Goal: Task Accomplishment & Management: Manage account settings

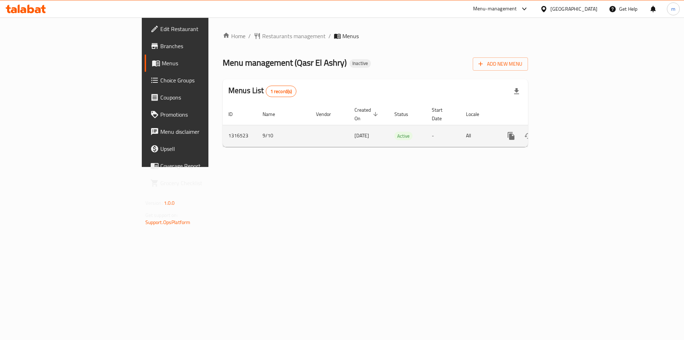
click at [571, 127] on link "enhanced table" at bounding box center [562, 135] width 17 height 17
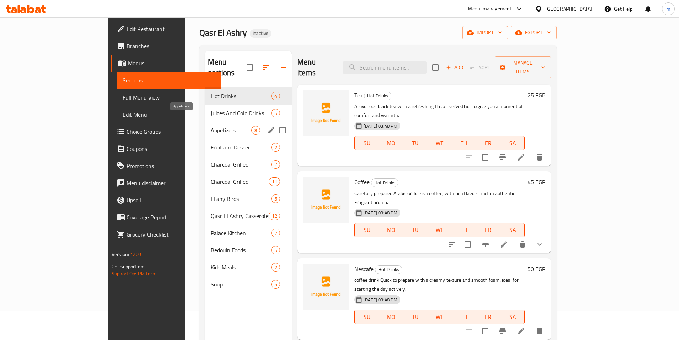
scroll to position [29, 0]
click at [223, 108] on div "Juices And Cold Drinks 5" at bounding box center [248, 113] width 87 height 17
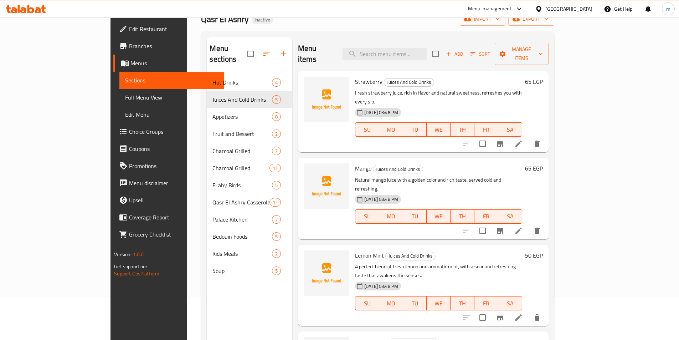
scroll to position [57, 0]
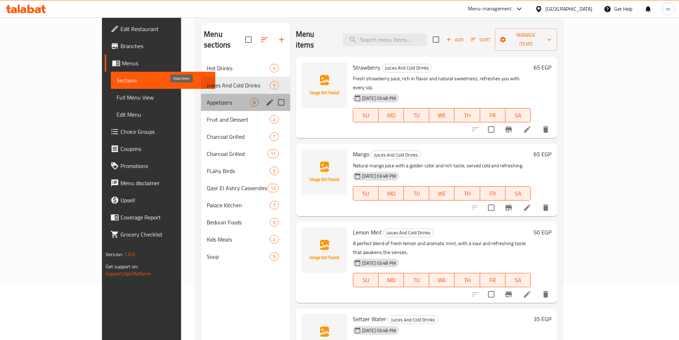
click at [209, 98] on span "Appetizers" at bounding box center [228, 102] width 43 height 9
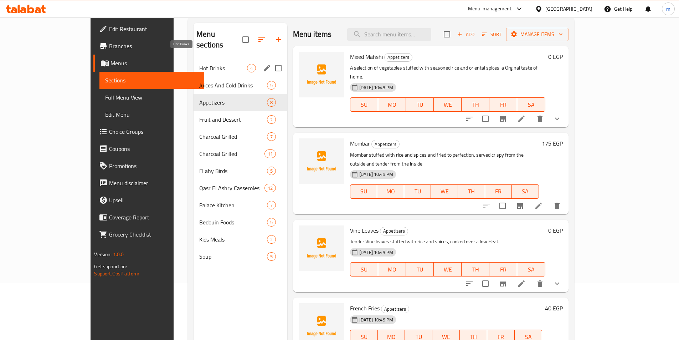
click at [199, 64] on span "Hot Drinks" at bounding box center [223, 68] width 48 height 9
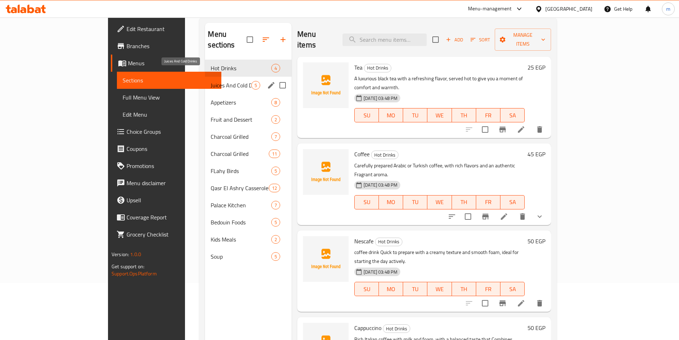
click at [211, 81] on span "Juices And Cold Drinks" at bounding box center [231, 85] width 41 height 9
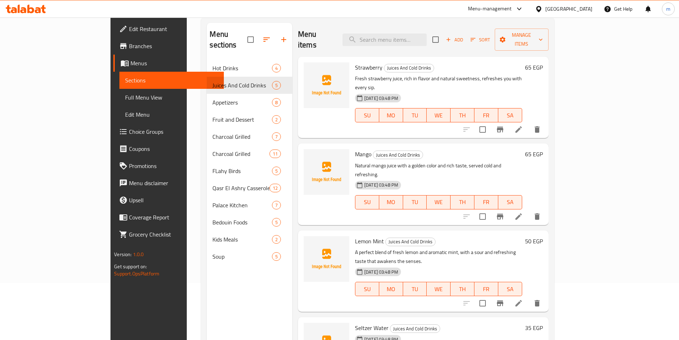
click at [528, 210] on li at bounding box center [518, 216] width 20 height 13
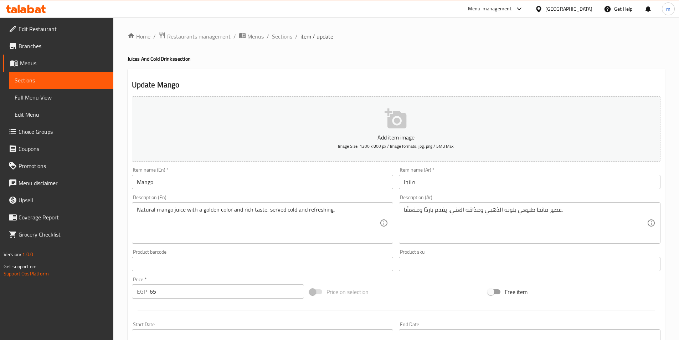
click at [67, 85] on link "Sections" at bounding box center [61, 80] width 104 height 17
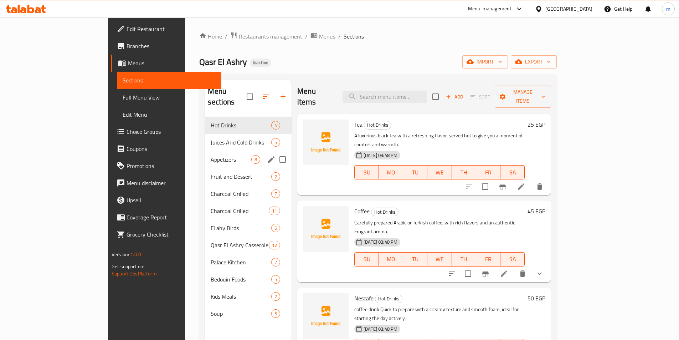
click at [205, 154] on div "Appetizers 8" at bounding box center [248, 159] width 87 height 17
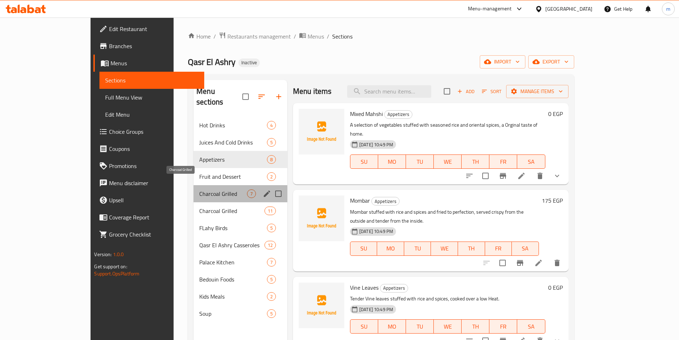
click at [199, 189] on span "Charcoal Grilled" at bounding box center [223, 193] width 48 height 9
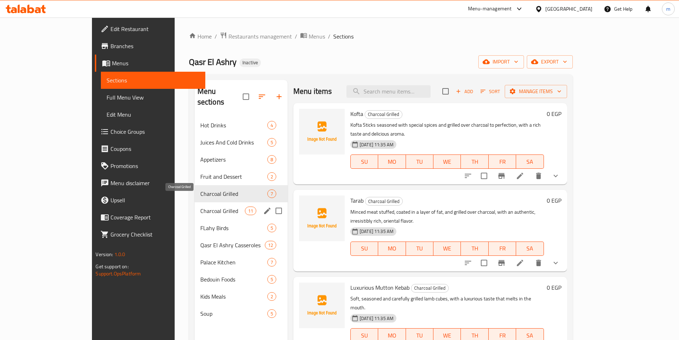
click at [200, 206] on span "Charcoal Grilled" at bounding box center [222, 210] width 45 height 9
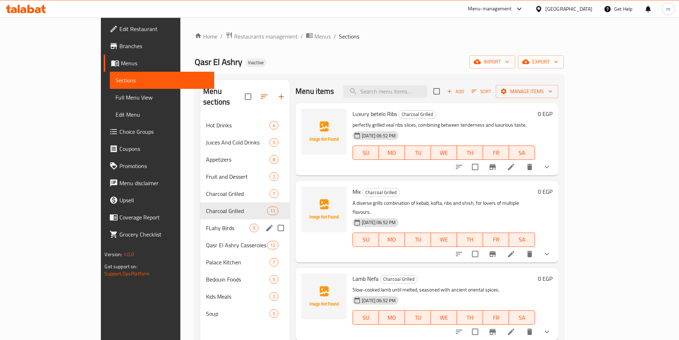
click at [200, 222] on div "FLahy Birds 5" at bounding box center [244, 227] width 89 height 17
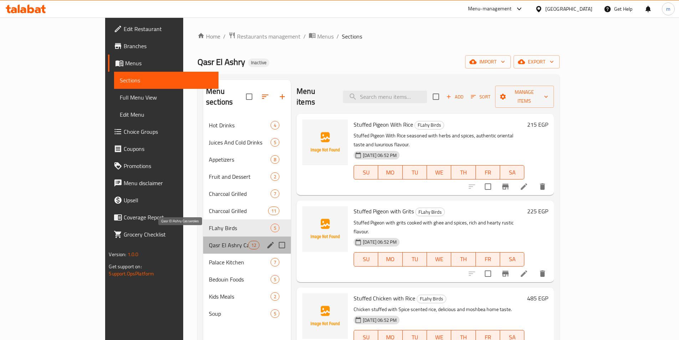
click at [209, 240] on span "Qasr El Ashry Casseroles" at bounding box center [228, 244] width 39 height 9
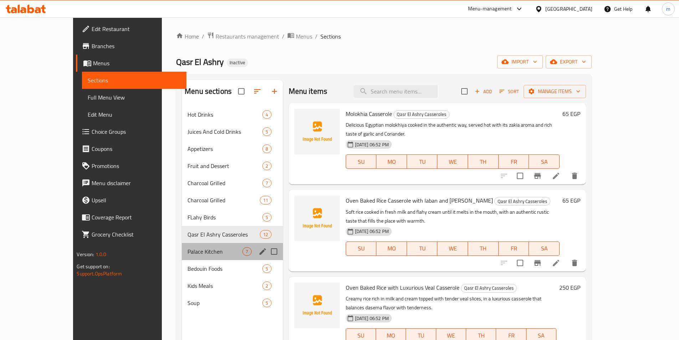
click at [182, 246] on div "Palace Kitchen 7" at bounding box center [232, 251] width 101 height 17
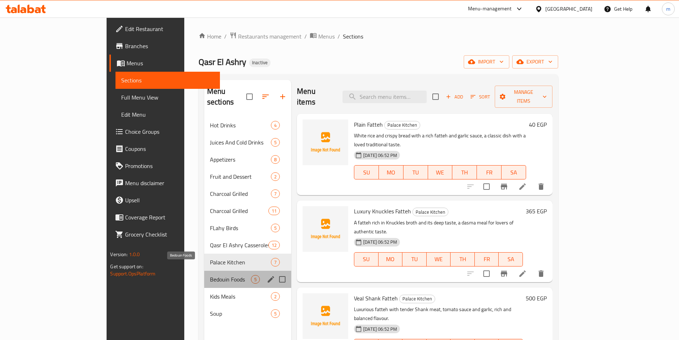
click at [210, 275] on span "Bedouin Foods" at bounding box center [230, 279] width 41 height 9
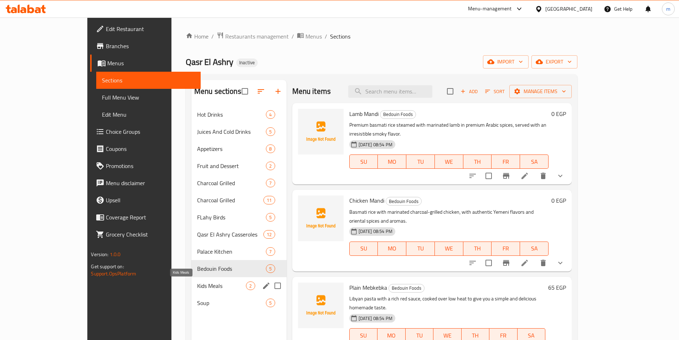
click at [197, 288] on span "Kids Meals" at bounding box center [221, 285] width 49 height 9
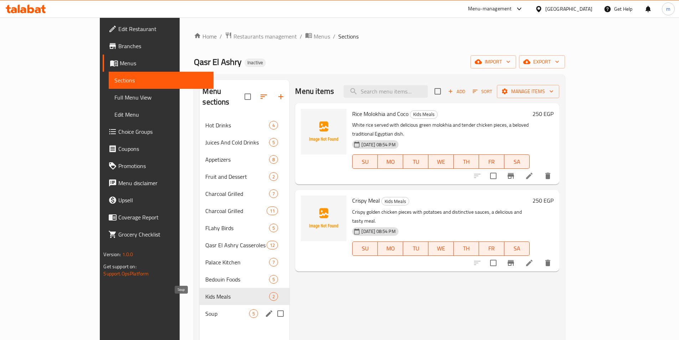
click at [205, 309] on span "Soup" at bounding box center [227, 313] width 44 height 9
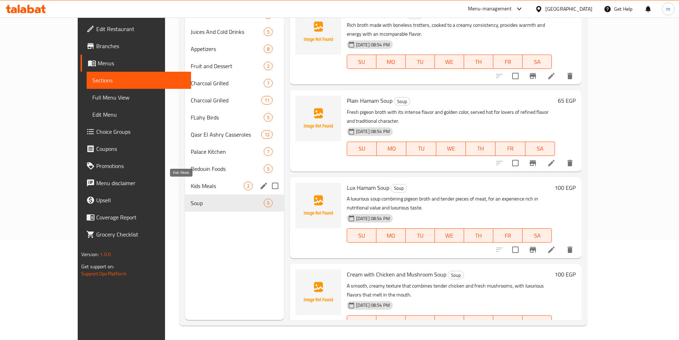
scroll to position [29, 0]
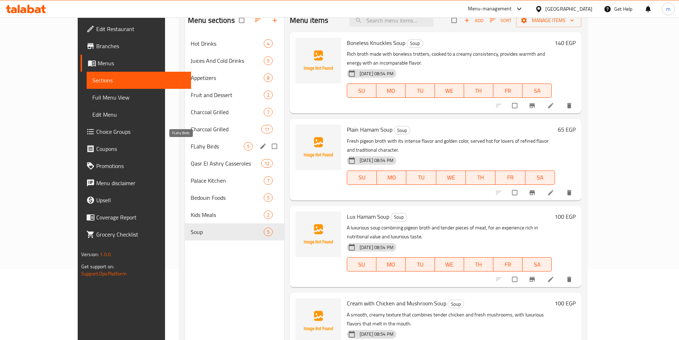
scroll to position [71, 0]
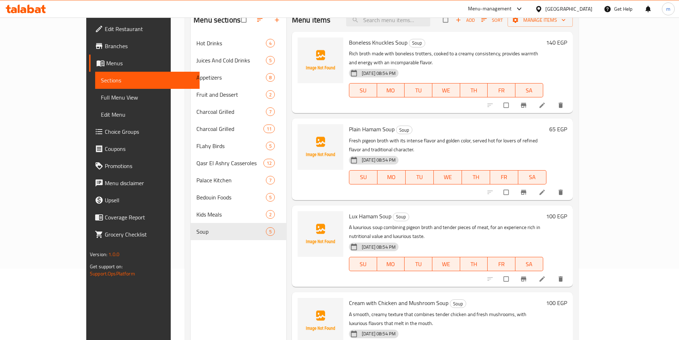
click at [101, 99] on span "Full Menu View" at bounding box center [147, 97] width 93 height 9
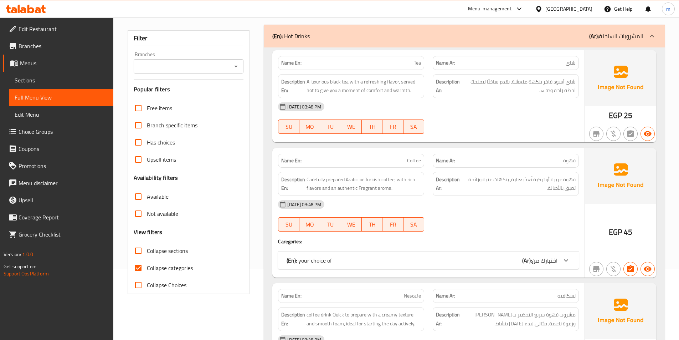
click at [135, 245] on input "Collapse sections" at bounding box center [138, 250] width 17 height 17
checkbox input "true"
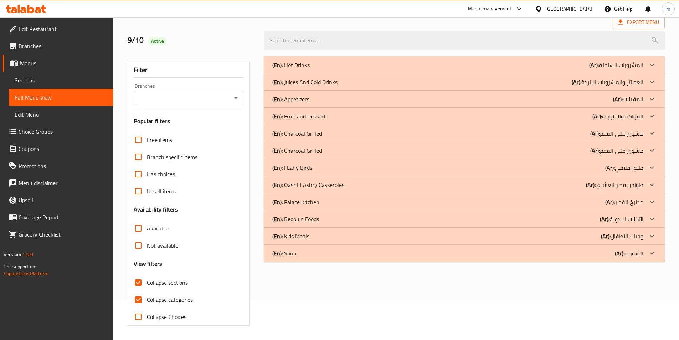
scroll to position [40, 0]
click at [26, 76] on span "Sections" at bounding box center [61, 80] width 93 height 9
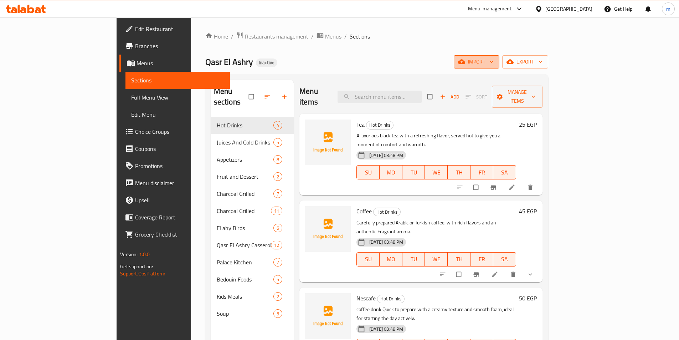
click at [493, 59] on span "import" at bounding box center [476, 61] width 34 height 9
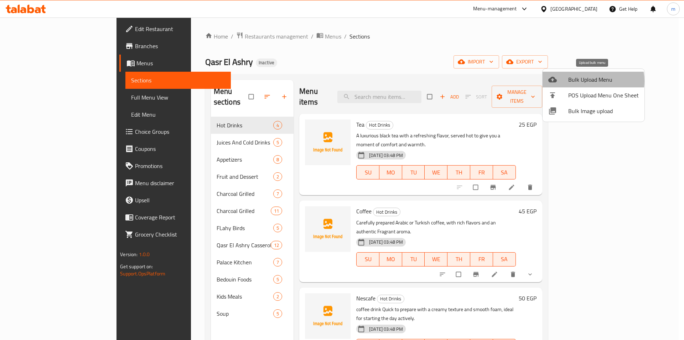
click at [585, 81] on span "Bulk Upload Menu" at bounding box center [603, 79] width 71 height 9
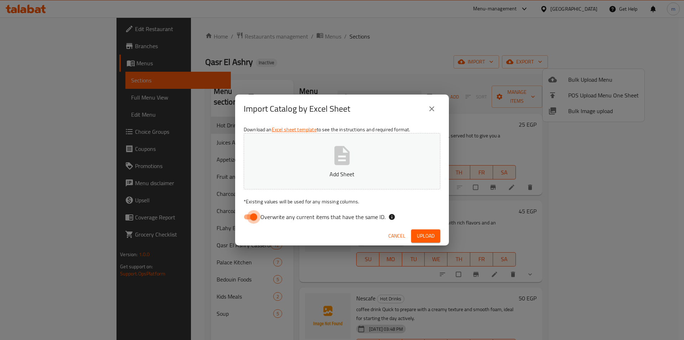
click at [254, 215] on input "Overwrite any current items that have the same ID." at bounding box center [253, 217] width 41 height 14
checkbox input "false"
click at [338, 174] on p "Add Sheet" at bounding box center [342, 174] width 175 height 9
click at [423, 233] on span "Upload" at bounding box center [426, 235] width 18 height 9
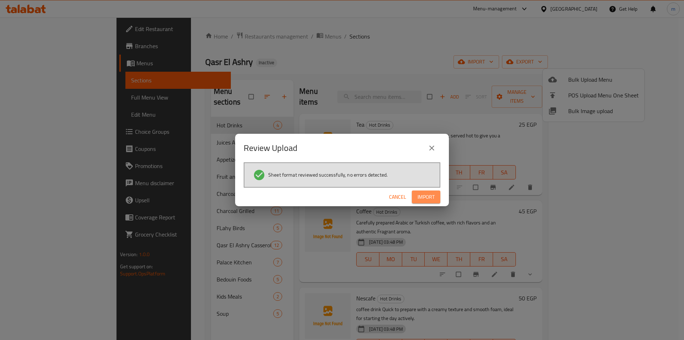
click at [424, 196] on span "Import" at bounding box center [426, 196] width 17 height 9
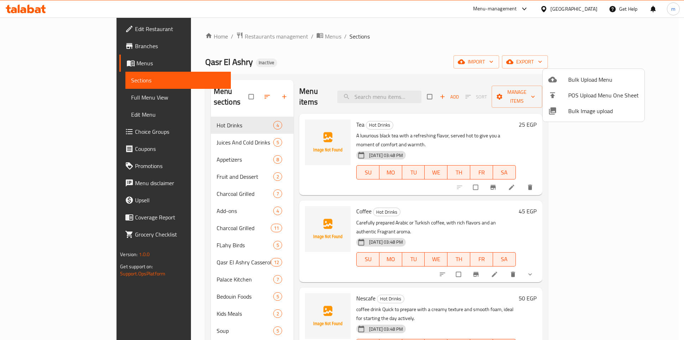
click at [469, 45] on div at bounding box center [342, 170] width 684 height 340
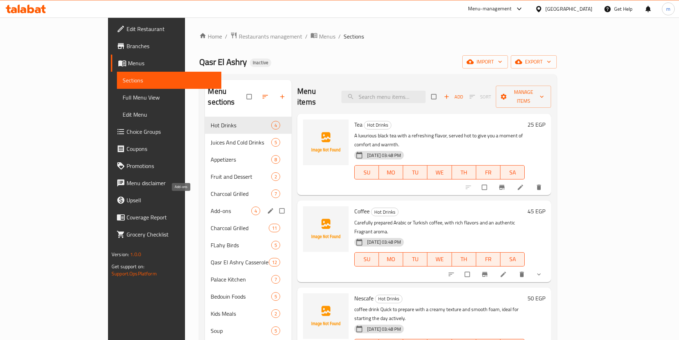
click at [211, 206] on span "Add-ons" at bounding box center [231, 210] width 41 height 9
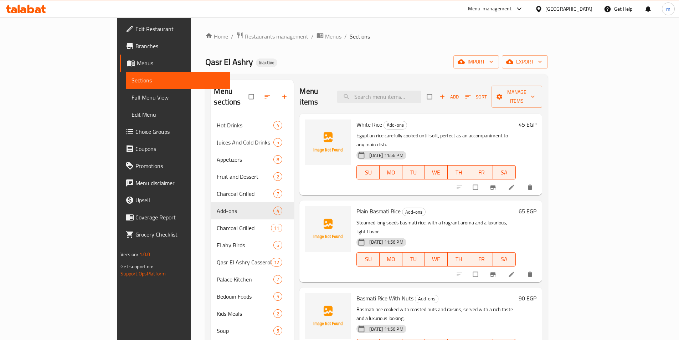
click at [131, 94] on span "Full Menu View" at bounding box center [177, 97] width 93 height 9
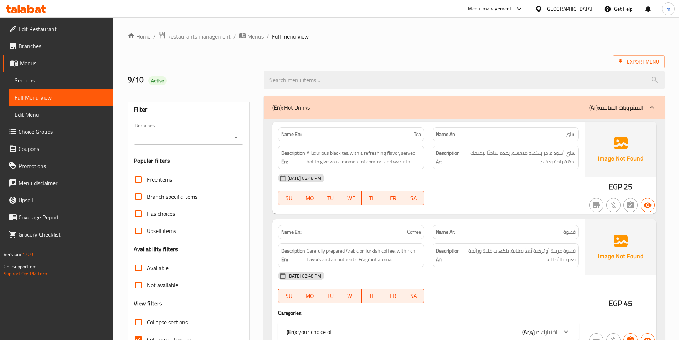
scroll to position [143, 0]
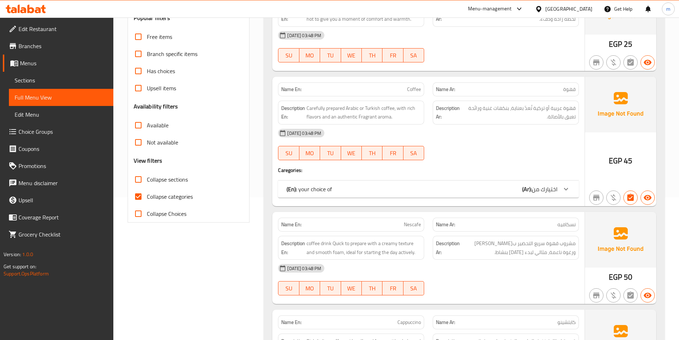
click at [568, 185] on icon at bounding box center [565, 189] width 9 height 9
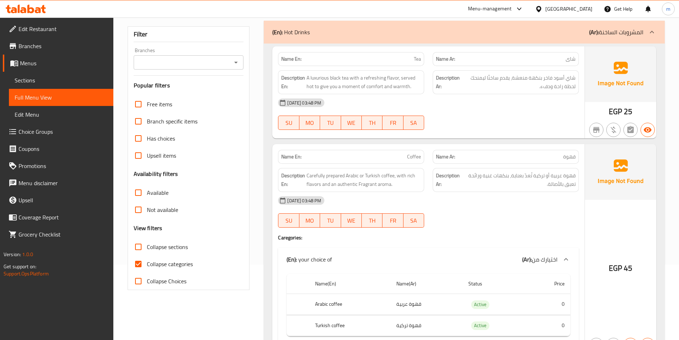
scroll to position [0, 0]
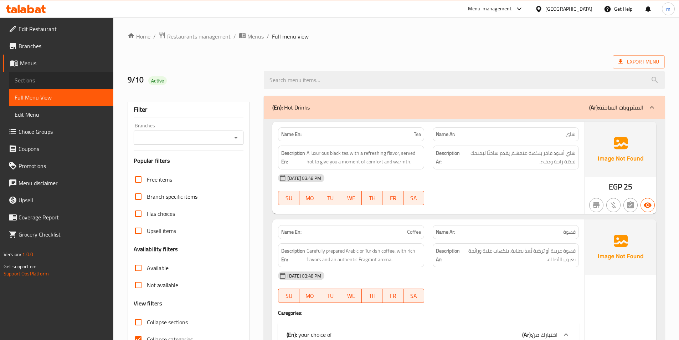
click at [44, 81] on span "Sections" at bounding box center [61, 80] width 93 height 9
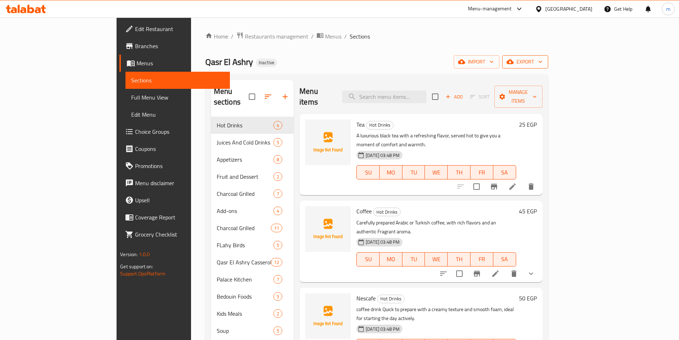
click at [513, 58] on icon "button" at bounding box center [509, 61] width 7 height 7
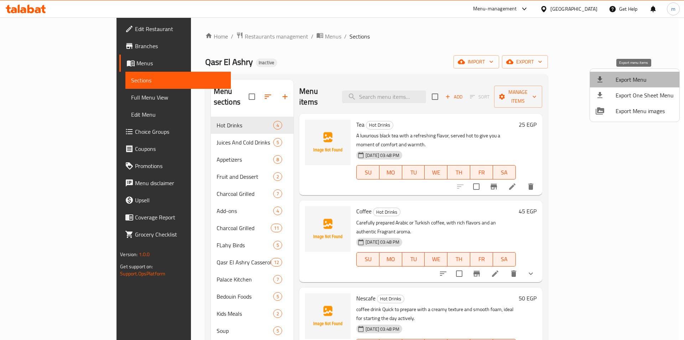
click at [635, 77] on span "Export Menu" at bounding box center [645, 79] width 58 height 9
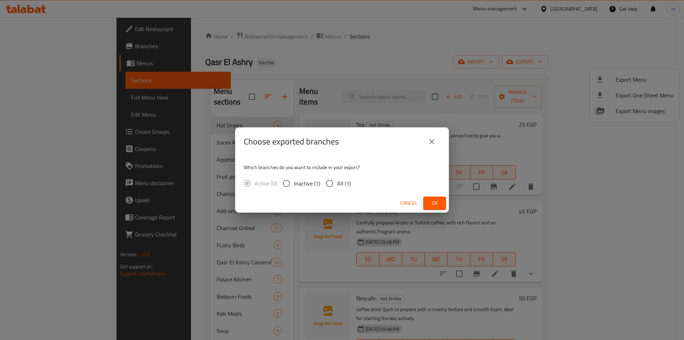
click at [333, 183] on input "All (1)" at bounding box center [329, 183] width 15 height 15
radio input "true"
click at [431, 203] on span "Ok" at bounding box center [434, 202] width 11 height 9
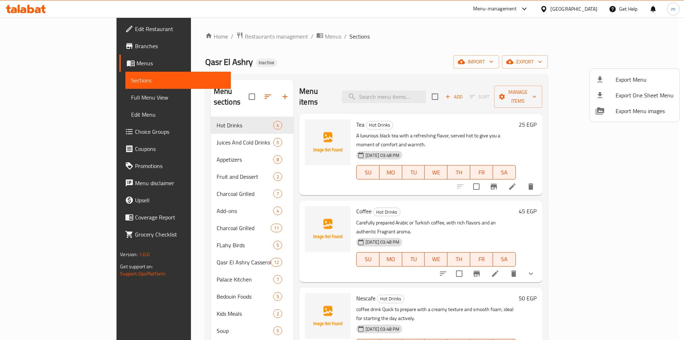
click at [188, 118] on div at bounding box center [342, 170] width 684 height 340
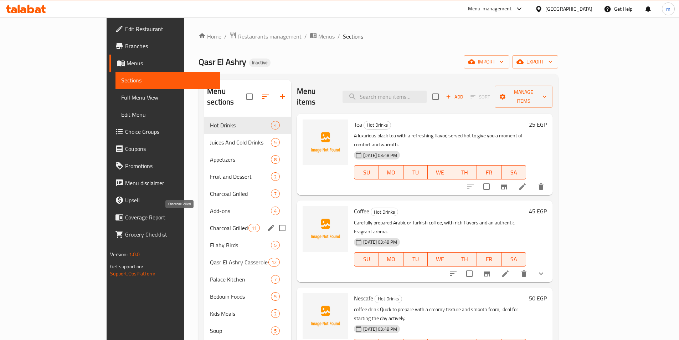
click at [210, 223] on span "Charcoal Grilled" at bounding box center [229, 227] width 38 height 9
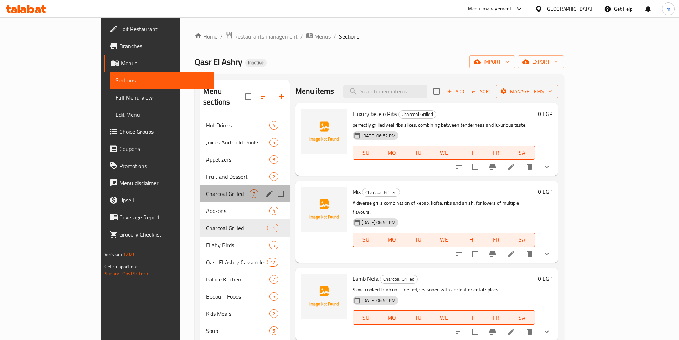
click at [200, 187] on div "Charcoal Grilled 7" at bounding box center [244, 193] width 89 height 17
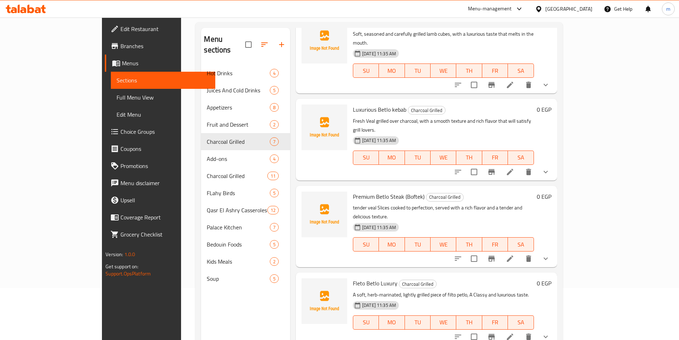
scroll to position [100, 0]
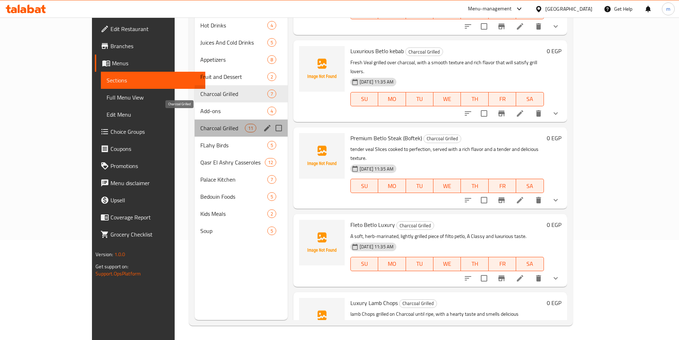
click at [200, 124] on span "Charcoal Grilled" at bounding box center [222, 128] width 45 height 9
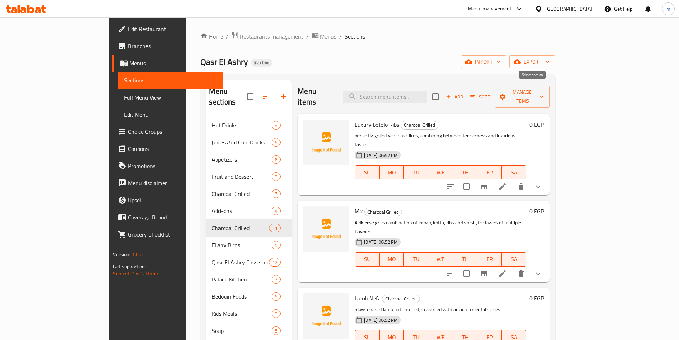
click at [443, 96] on input "checkbox" at bounding box center [435, 96] width 15 height 15
checkbox input "true"
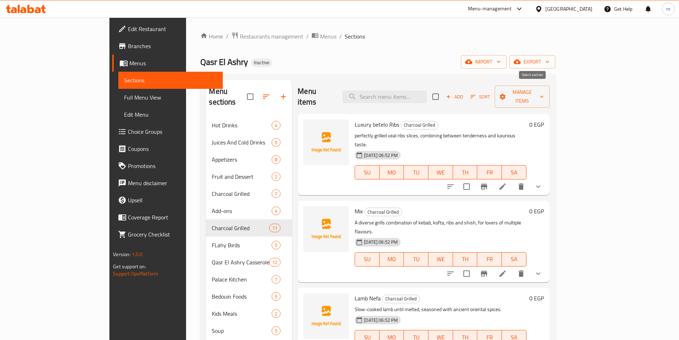
checkbox input "true"
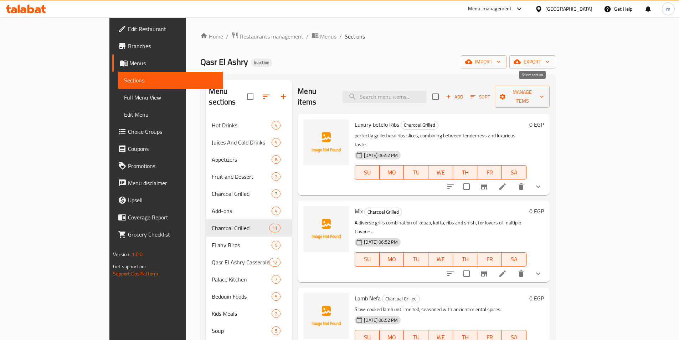
checkbox input "true"
click at [544, 91] on span "Manage items" at bounding box center [521, 97] width 43 height 18
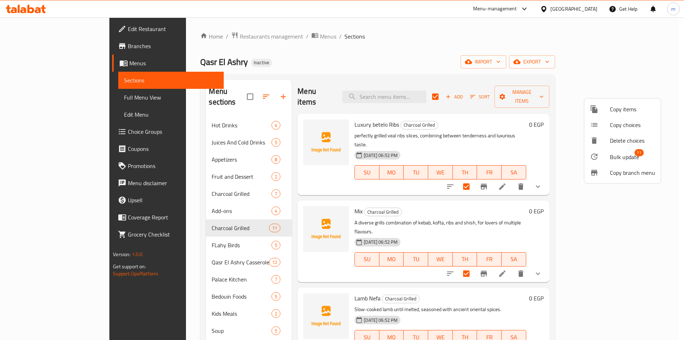
click at [638, 158] on span "Bulk update" at bounding box center [624, 156] width 29 height 9
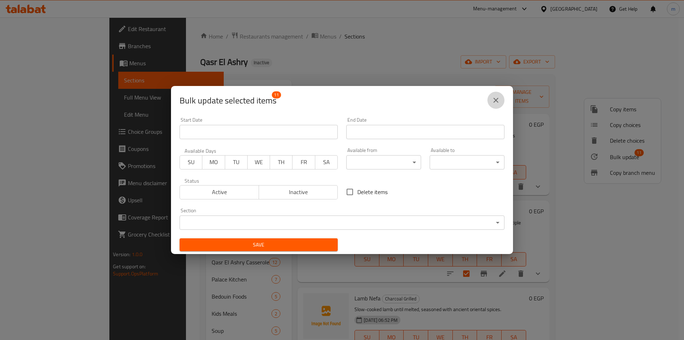
click at [496, 102] on icon "close" at bounding box center [496, 100] width 9 height 9
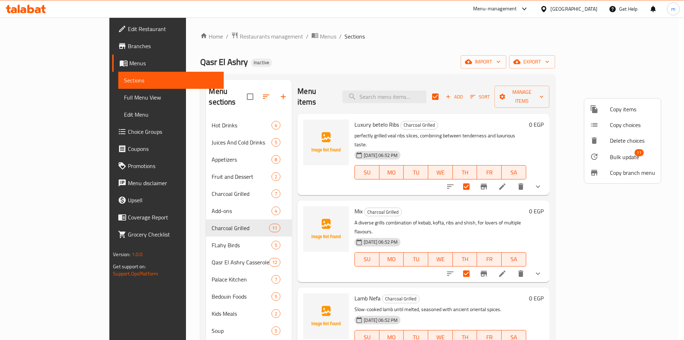
click at [471, 66] on div at bounding box center [342, 170] width 684 height 340
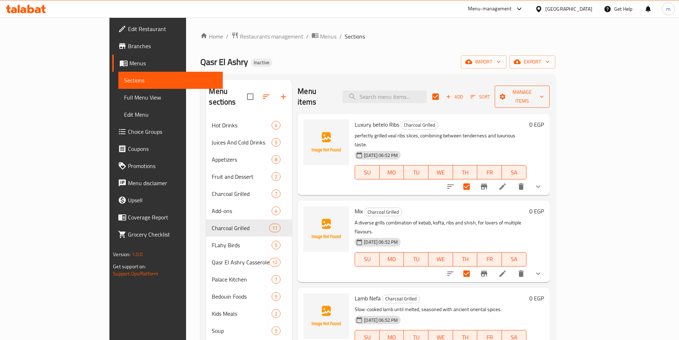
click at [549, 86] on button "Manage items" at bounding box center [522, 97] width 55 height 22
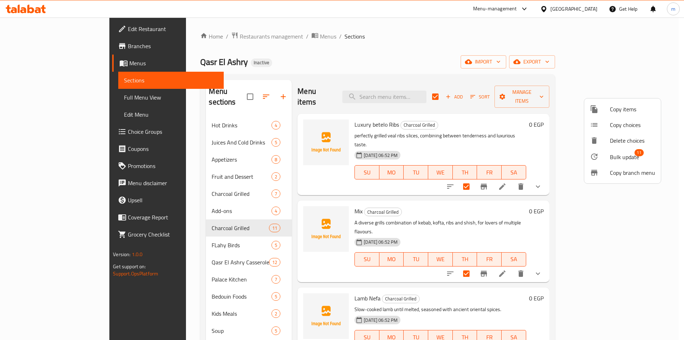
click at [626, 155] on span "Bulk update" at bounding box center [624, 156] width 29 height 9
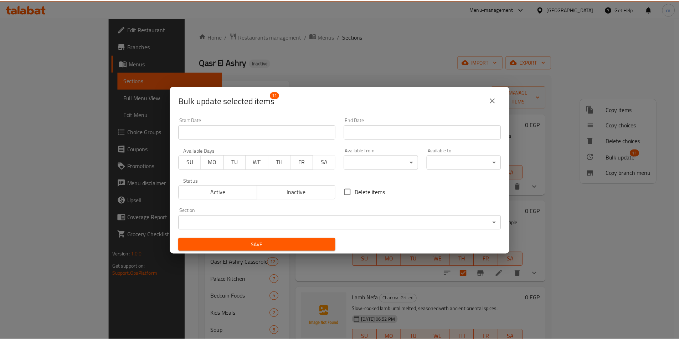
scroll to position [1, 0]
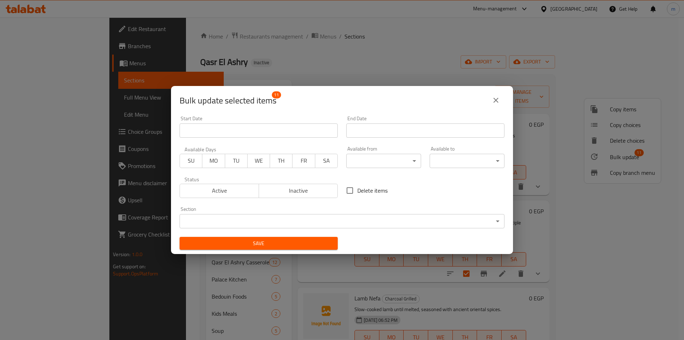
click at [256, 224] on body "​ Menu-management [GEOGRAPHIC_DATA] Get Help m Edit Restaurant Branches Menus S…" at bounding box center [342, 178] width 684 height 322
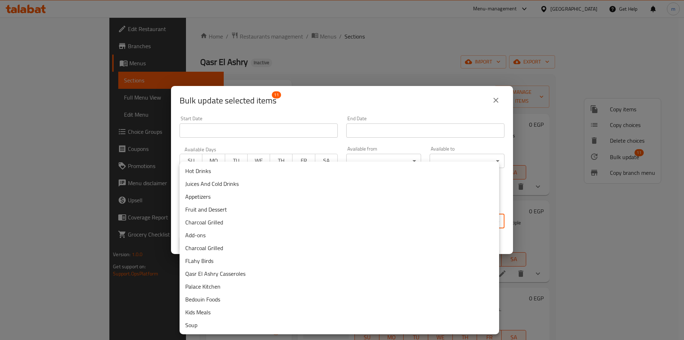
click at [256, 224] on li "Charcoal Grilled" at bounding box center [340, 222] width 320 height 13
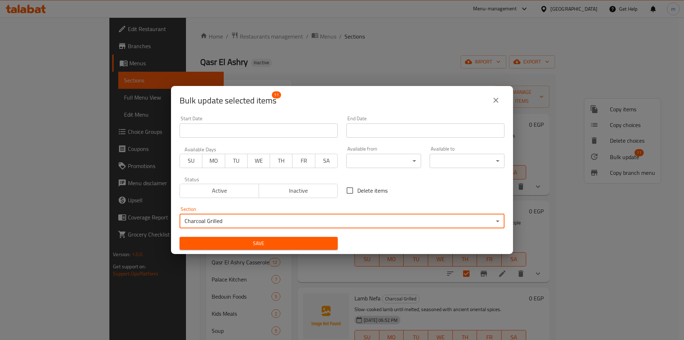
click at [282, 242] on span "Save" at bounding box center [258, 243] width 147 height 9
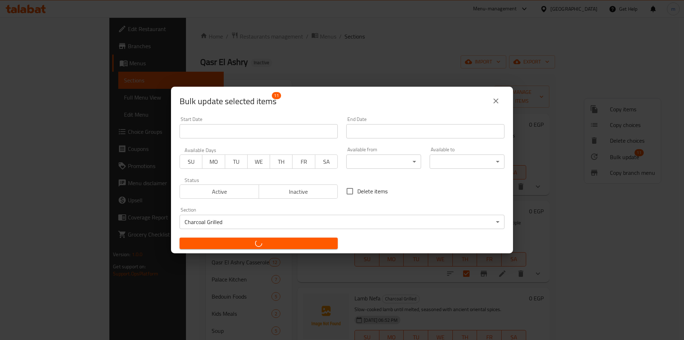
checkbox input "false"
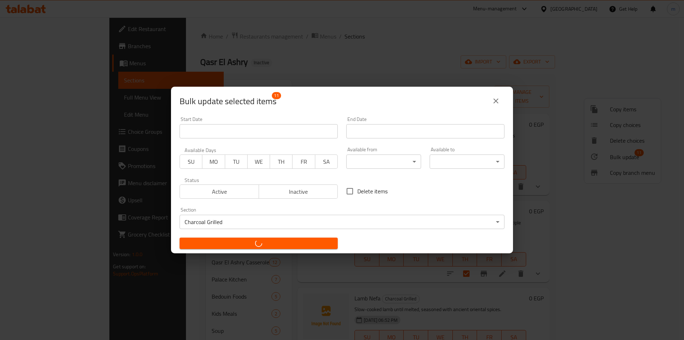
checkbox input "false"
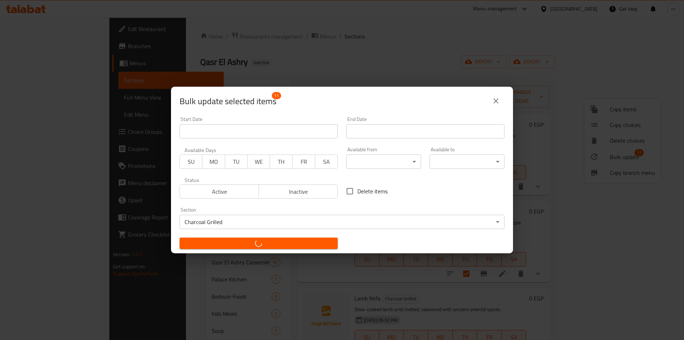
checkbox input "false"
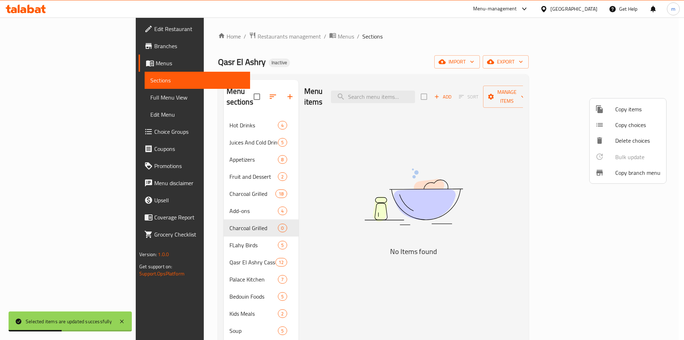
click at [218, 184] on div at bounding box center [342, 170] width 684 height 340
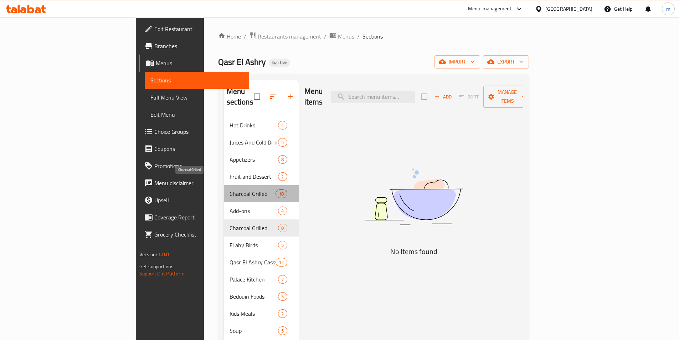
click at [229, 189] on span "Charcoal Grilled" at bounding box center [252, 193] width 46 height 9
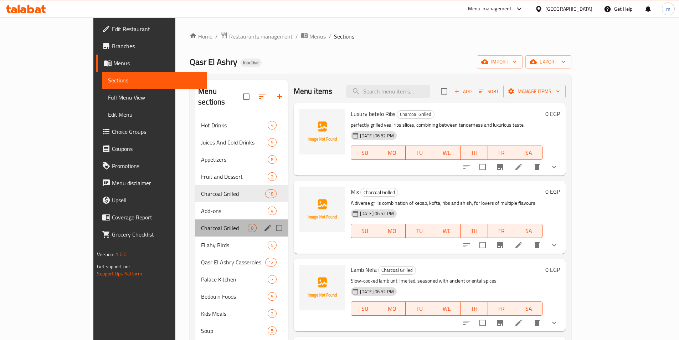
click at [195, 219] on div "Charcoal Grilled 0" at bounding box center [241, 227] width 93 height 17
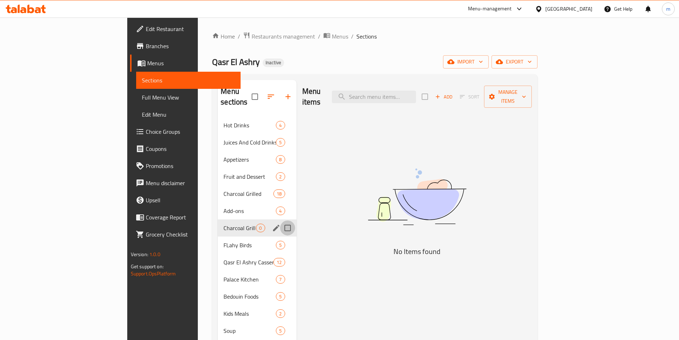
drag, startPoint x: 254, startPoint y: 218, endPoint x: 255, endPoint y: 223, distance: 4.4
click at [280, 220] on input "Menu sections" at bounding box center [287, 227] width 15 height 15
checkbox input "true"
click at [258, 93] on button "button" at bounding box center [266, 96] width 17 height 17
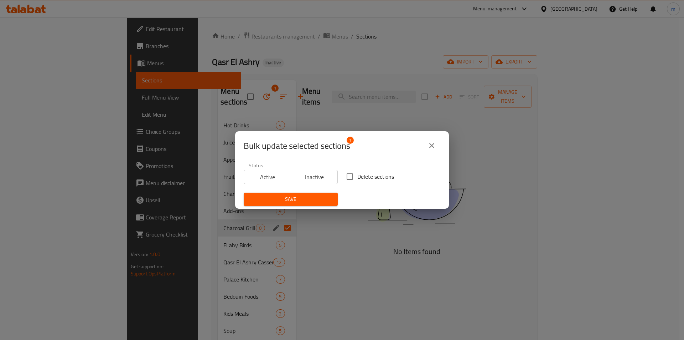
click at [349, 172] on input "Delete sections" at bounding box center [349, 176] width 15 height 15
checkbox input "true"
click at [297, 199] on span "Save" at bounding box center [290, 199] width 83 height 9
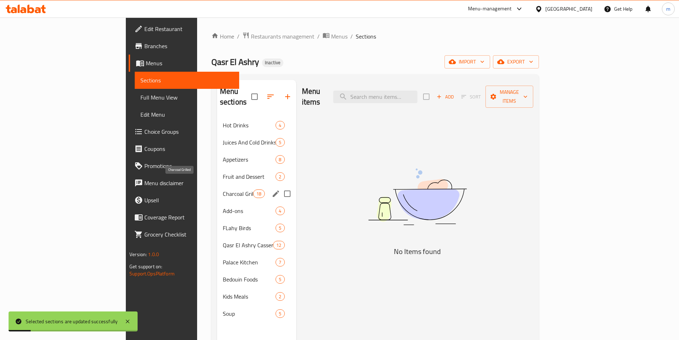
click at [223, 189] on span "Charcoal Grilled" at bounding box center [238, 193] width 30 height 9
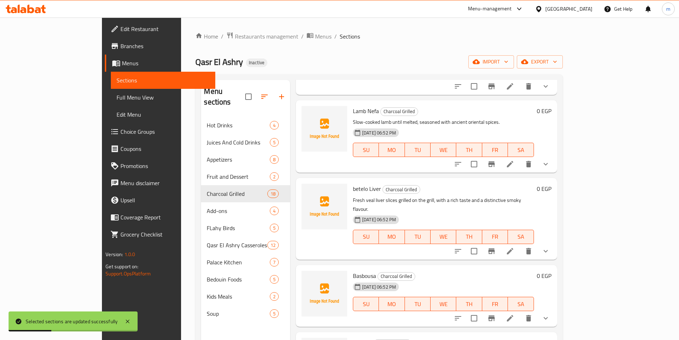
scroll to position [249, 0]
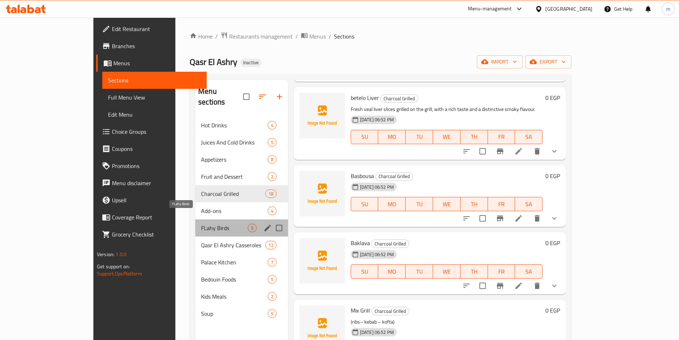
click at [201, 223] on span "FLahy Birds" at bounding box center [224, 227] width 47 height 9
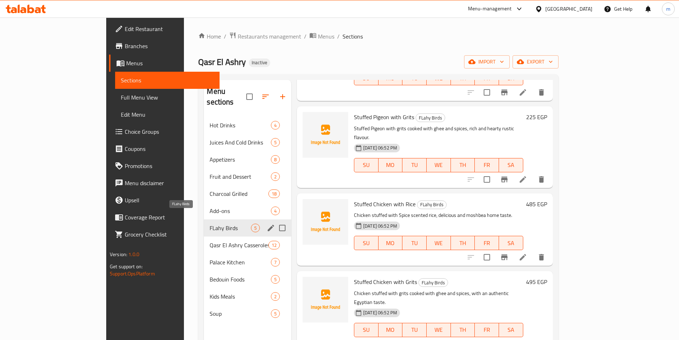
scroll to position [57, 0]
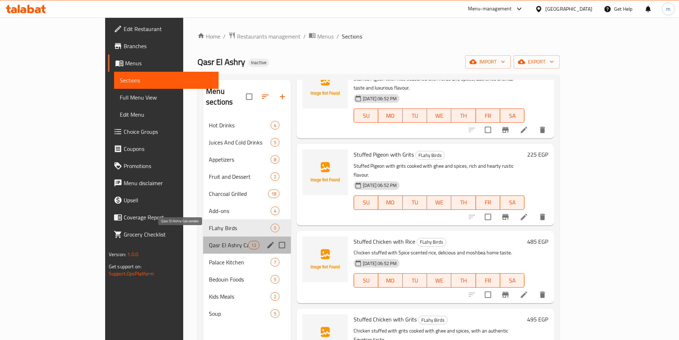
click at [209, 240] on span "Qasr El Ashry Casseroles" at bounding box center [228, 244] width 39 height 9
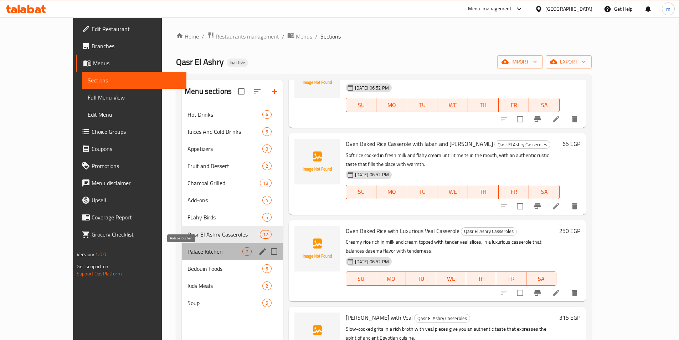
click at [187, 247] on span "Palace Kitchen" at bounding box center [214, 251] width 55 height 9
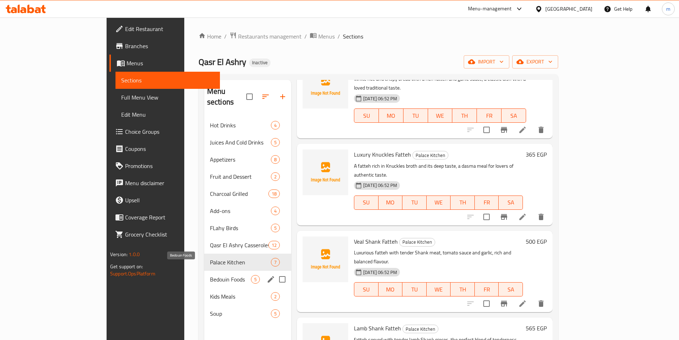
click at [210, 275] on span "Bedouin Foods" at bounding box center [230, 279] width 41 height 9
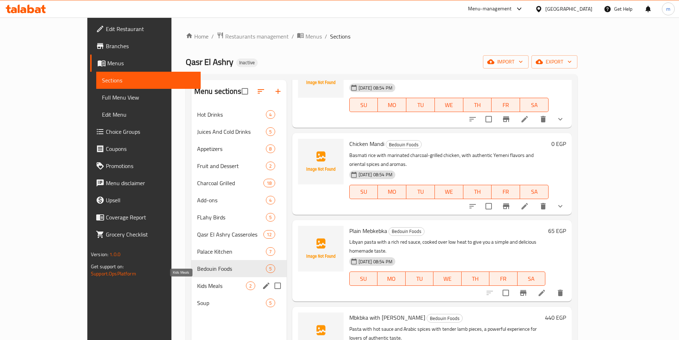
click at [197, 286] on span "Kids Meals" at bounding box center [221, 285] width 49 height 9
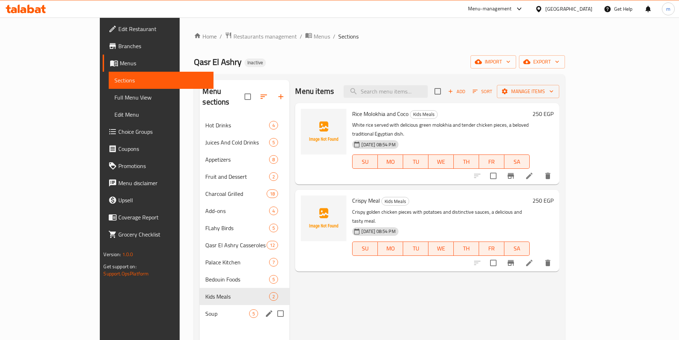
click at [200, 307] on div "Soup 5" at bounding box center [245, 313] width 90 height 17
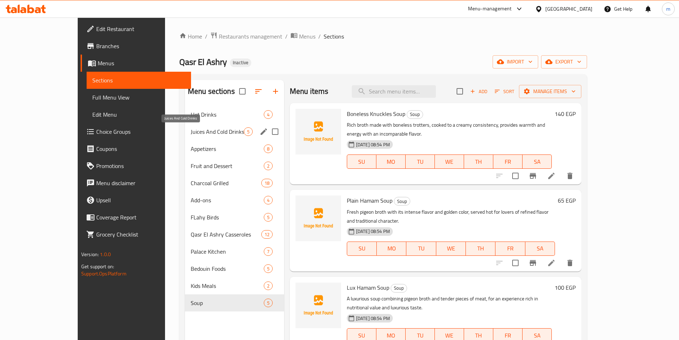
click at [191, 135] on span "Juices And Cold Drinks" at bounding box center [217, 131] width 53 height 9
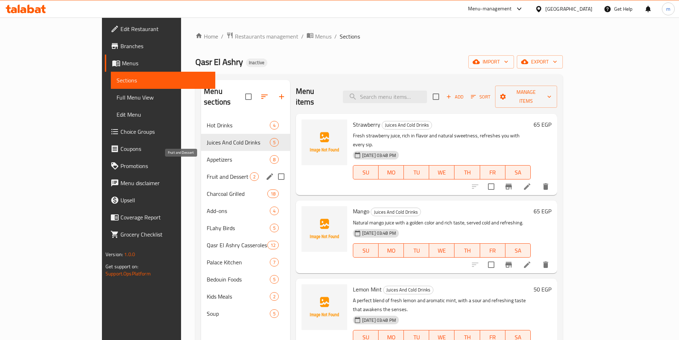
click at [207, 172] on span "Fruit and Dessert" at bounding box center [228, 176] width 43 height 9
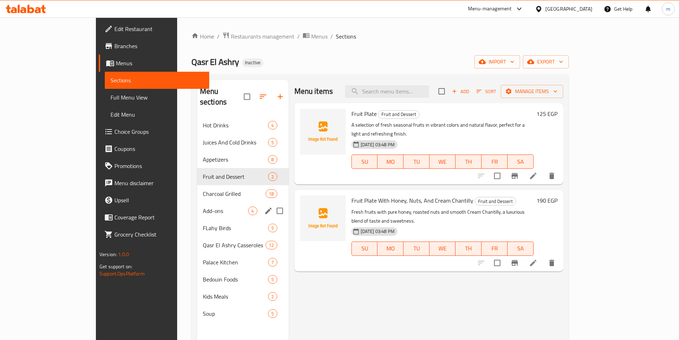
click at [197, 202] on div "Add-ons 4" at bounding box center [243, 210] width 92 height 17
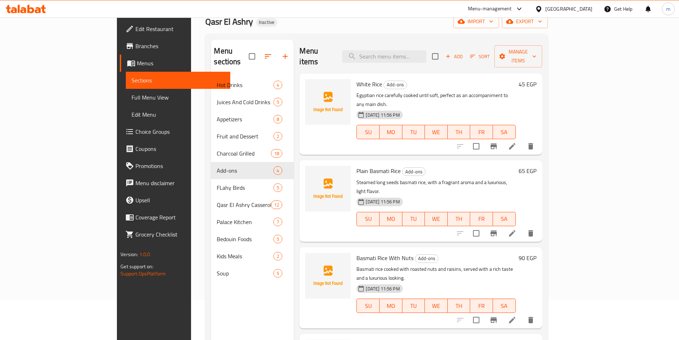
scroll to position [100, 0]
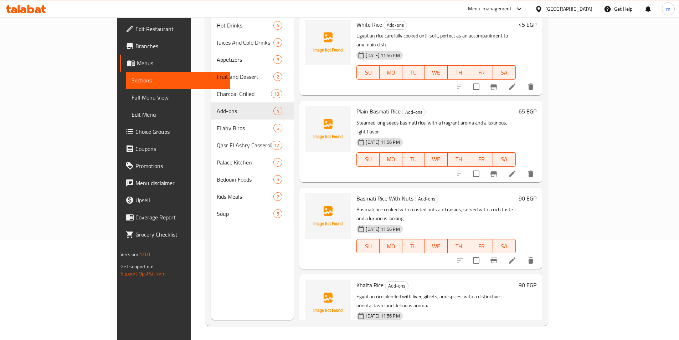
click at [131, 98] on span "Full Menu View" at bounding box center [177, 97] width 93 height 9
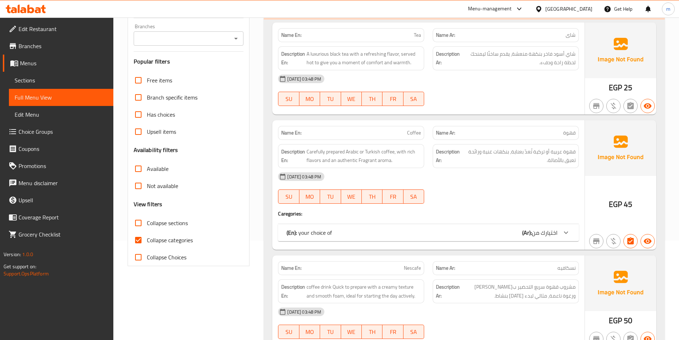
scroll to position [36, 0]
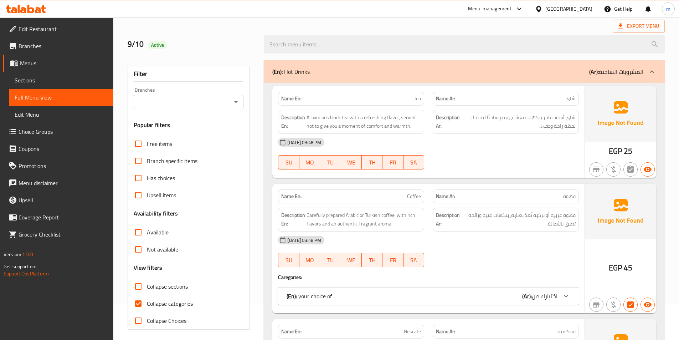
click at [139, 322] on input "Collapse Choices" at bounding box center [138, 320] width 17 height 17
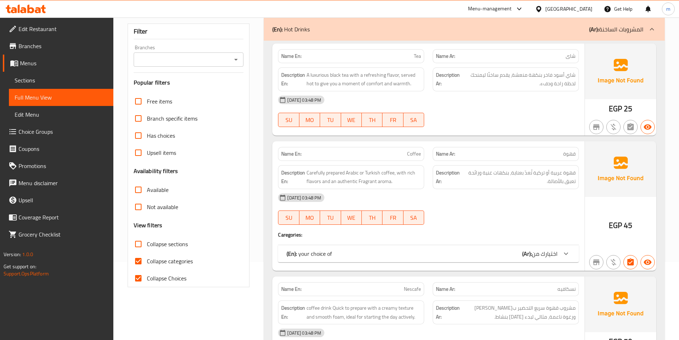
scroll to position [143, 0]
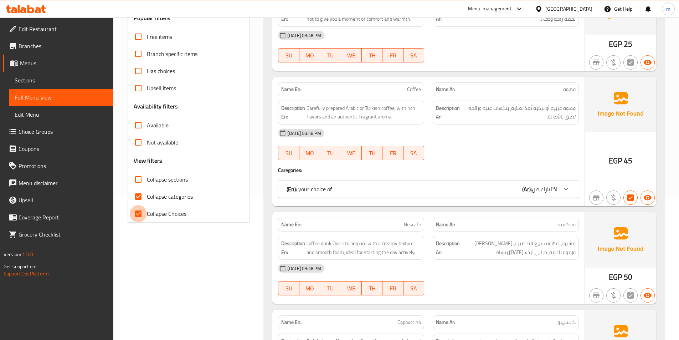
click at [135, 215] on input "Collapse Choices" at bounding box center [138, 213] width 17 height 17
checkbox input "false"
click at [143, 179] on input "Collapse sections" at bounding box center [138, 179] width 17 height 17
checkbox input "true"
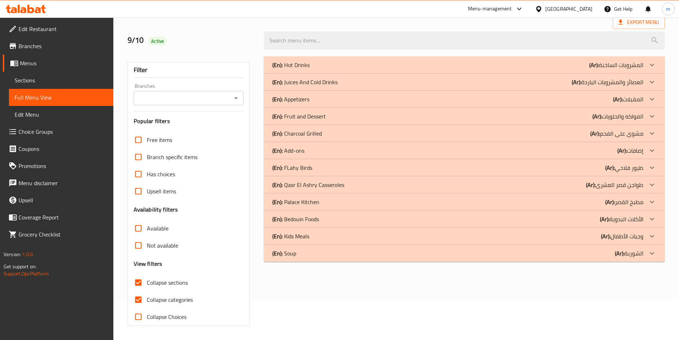
scroll to position [40, 0]
click at [140, 300] on input "Collapse categories" at bounding box center [138, 299] width 17 height 17
checkbox input "false"
click at [142, 286] on input "Collapse sections" at bounding box center [138, 282] width 17 height 17
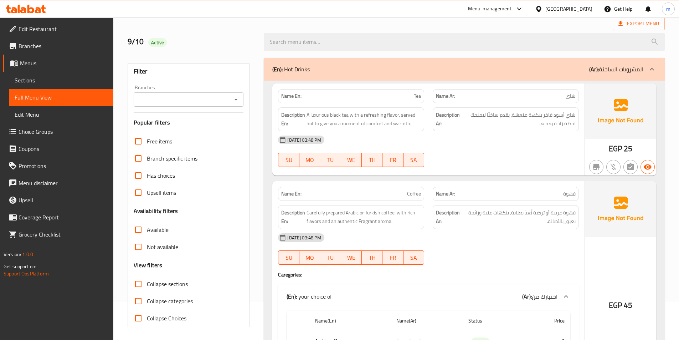
scroll to position [107, 0]
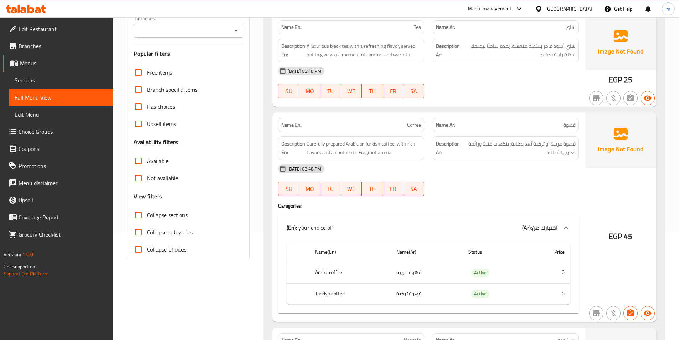
click at [140, 213] on input "Collapse sections" at bounding box center [138, 214] width 17 height 17
checkbox input "true"
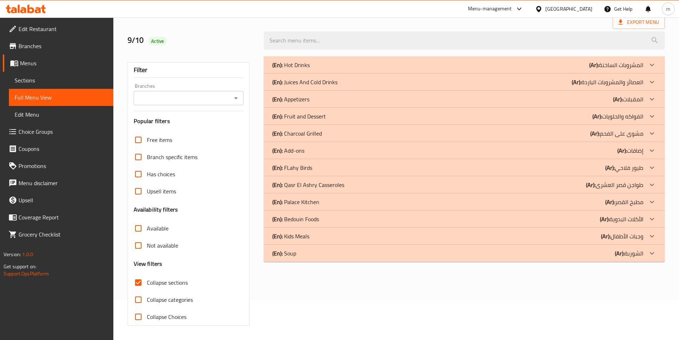
scroll to position [40, 0]
click at [36, 75] on link "Sections" at bounding box center [61, 80] width 104 height 17
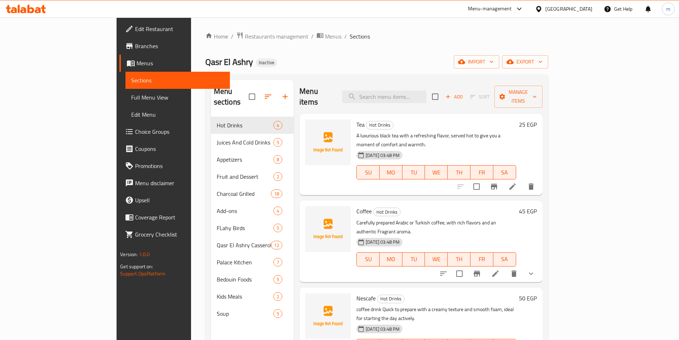
click at [131, 100] on span "Full Menu View" at bounding box center [177, 97] width 93 height 9
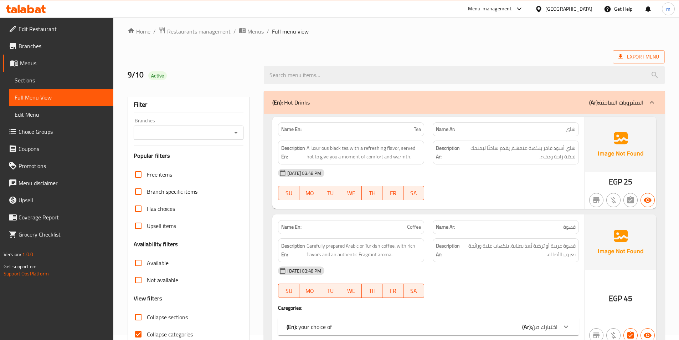
scroll to position [143, 0]
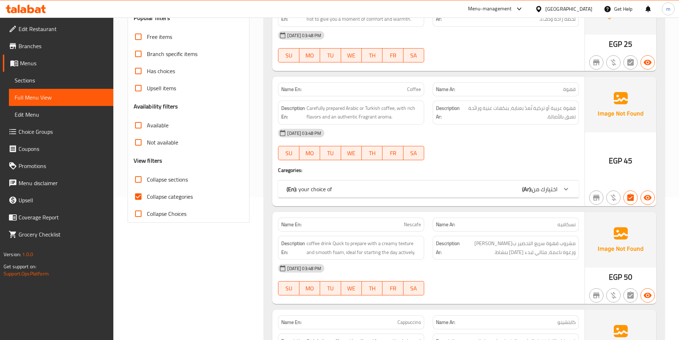
click at [139, 194] on input "Collapse categories" at bounding box center [138, 196] width 17 height 17
checkbox input "false"
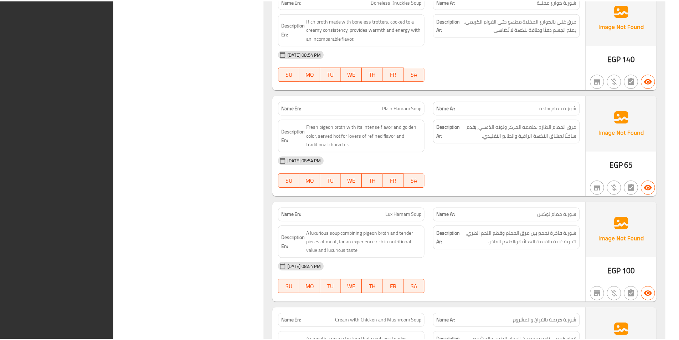
scroll to position [10896, 0]
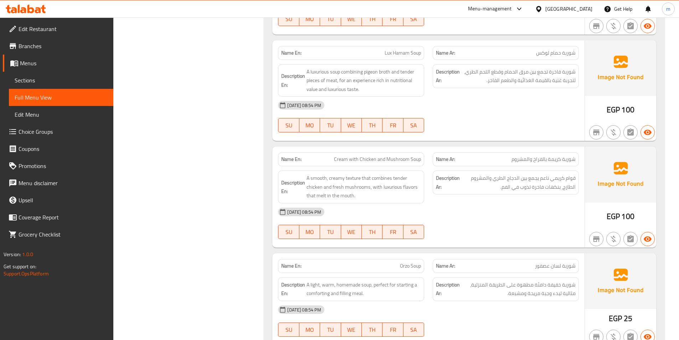
click at [41, 78] on span "Sections" at bounding box center [61, 80] width 93 height 9
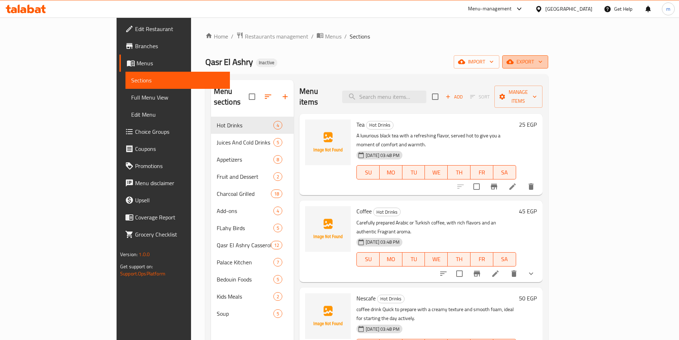
click at [542, 62] on span "export" at bounding box center [525, 61] width 35 height 9
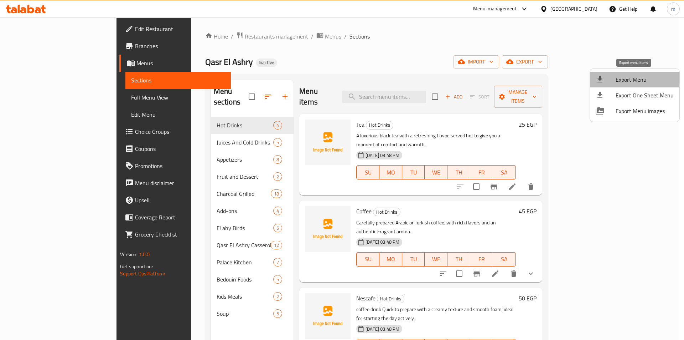
click at [617, 73] on li "Export Menu" at bounding box center [634, 80] width 89 height 16
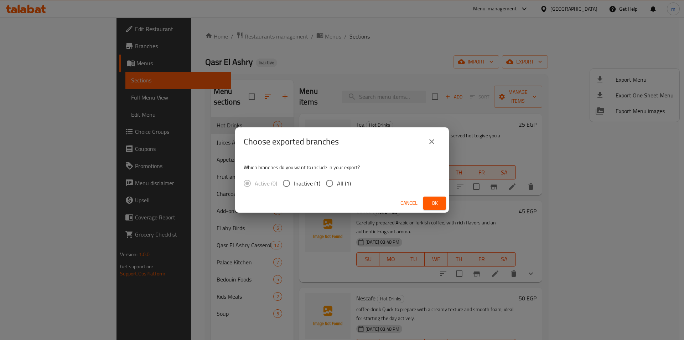
click at [331, 184] on input "All (1)" at bounding box center [329, 183] width 15 height 15
radio input "true"
click at [439, 201] on span "Ok" at bounding box center [434, 202] width 11 height 9
